Goal: Information Seeking & Learning: Learn about a topic

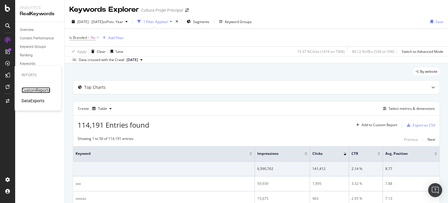
click at [34, 91] on div "CustomReports" at bounding box center [36, 90] width 29 height 6
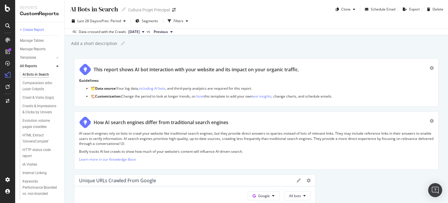
scroll to position [103, 0]
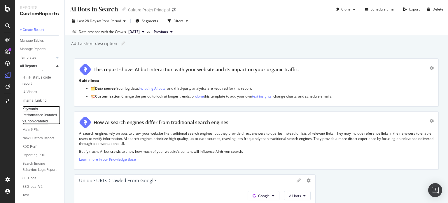
click at [35, 106] on div "Keywords Performance Branded vs. non-branded" at bounding box center [39, 115] width 35 height 18
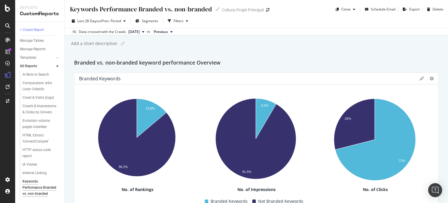
click at [140, 32] on span "[DATE]" at bounding box center [133, 31] width 11 height 5
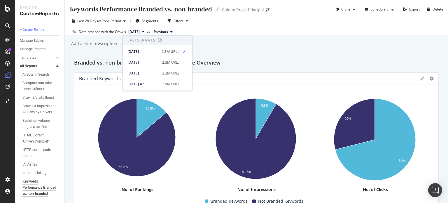
click at [140, 32] on span "[DATE]" at bounding box center [133, 31] width 11 height 5
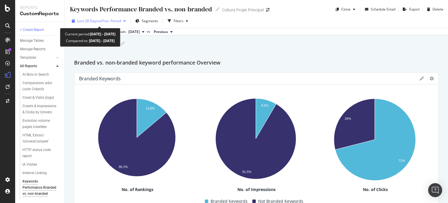
click at [104, 21] on span "vs Prev. Period" at bounding box center [109, 20] width 23 height 5
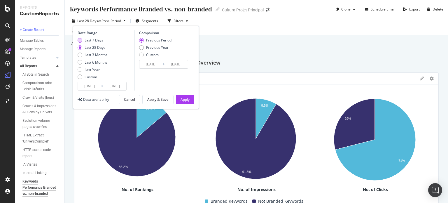
click at [99, 41] on div "Last 7 Days" at bounding box center [94, 40] width 19 height 5
type input "[DATE]"
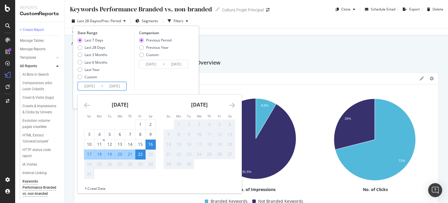
click at [95, 86] on input "[DATE]" at bounding box center [89, 86] width 23 height 8
click at [142, 78] on div "Comparison Previous Period Previous Year Custom [DATE] Navigate forward to inte…" at bounding box center [161, 60] width 55 height 60
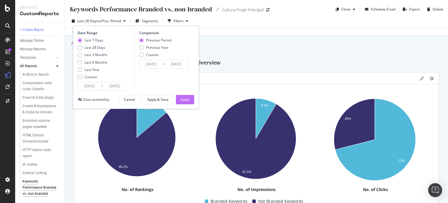
click at [191, 99] on button "Apply" at bounding box center [185, 99] width 18 height 9
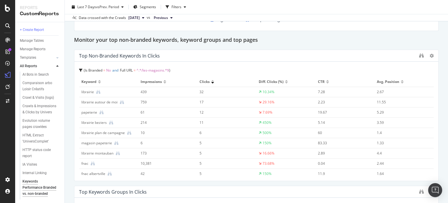
scroll to position [1163, 0]
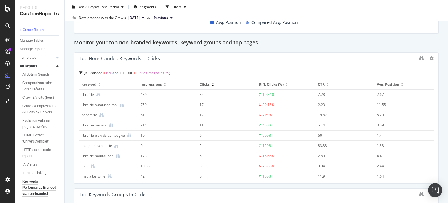
click at [211, 84] on div at bounding box center [212, 84] width 3 height 3
click at [211, 83] on div at bounding box center [212, 83] width 3 height 1
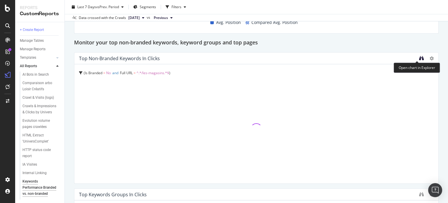
click at [419, 58] on icon "binoculars" at bounding box center [421, 58] width 5 height 5
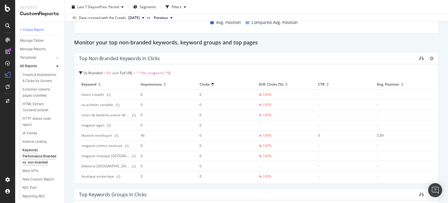
scroll to position [33, 0]
click at [183, 73] on div "Is Branded = No and Full URL = ^.*/les-magasins.*$" at bounding box center [256, 73] width 355 height 8
click at [162, 73] on span "^.*/les-magasins.*$" at bounding box center [152, 72] width 33 height 5
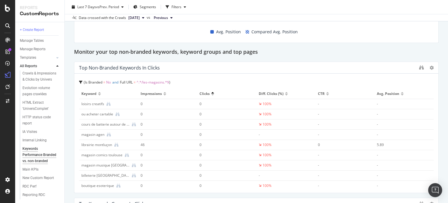
scroll to position [1164, 0]
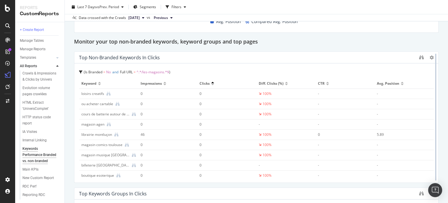
click at [433, 55] on div at bounding box center [436, 116] width 6 height 131
click at [430, 56] on icon at bounding box center [432, 57] width 4 height 4
